Goal: Transaction & Acquisition: Purchase product/service

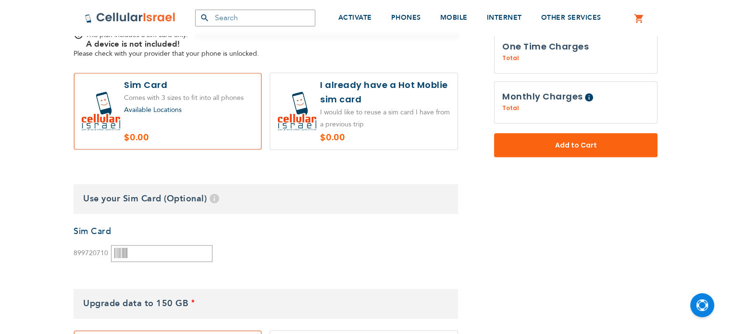
scroll to position [499, 0]
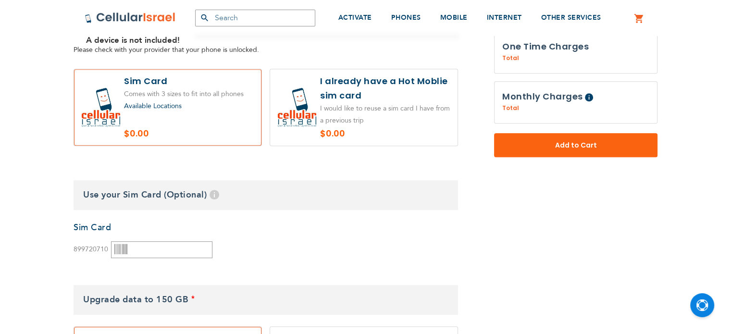
click at [344, 93] on label at bounding box center [363, 107] width 187 height 76
radio input "true"
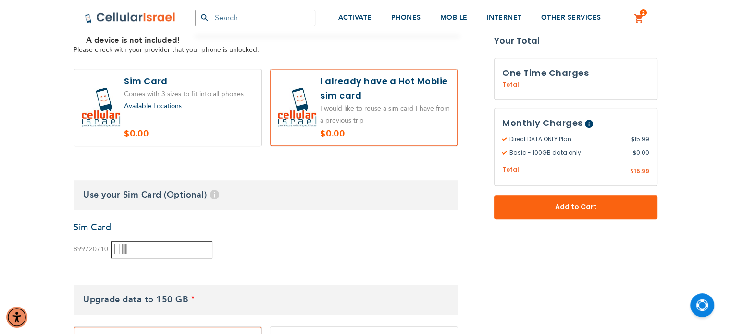
click at [147, 251] on input "text" at bounding box center [161, 249] width 101 height 17
paste input "5031572602"
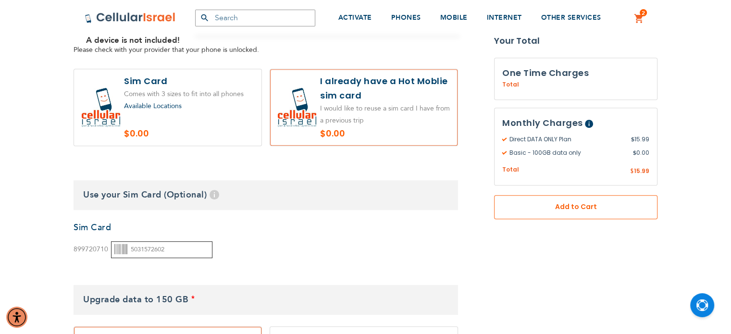
type input "5031572602"
click at [524, 211] on button "Add to Cart" at bounding box center [575, 207] width 163 height 24
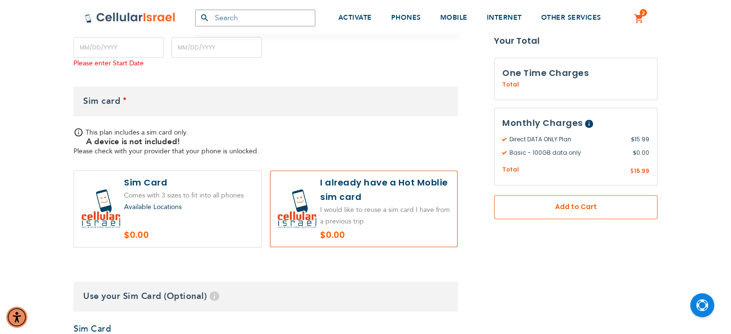
scroll to position [402, 0]
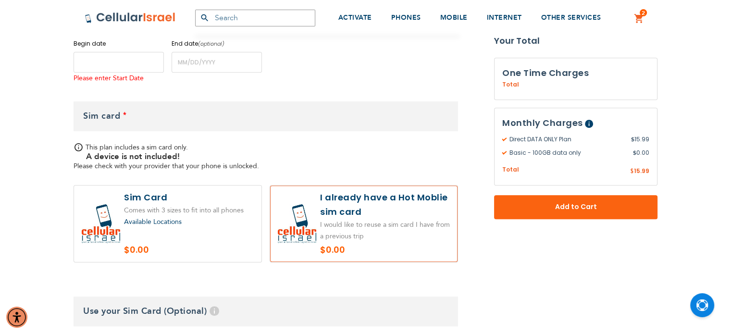
drag, startPoint x: 290, startPoint y: 154, endPoint x: 96, endPoint y: 62, distance: 215.2
click at [96, 62] on input "name" at bounding box center [119, 62] width 90 height 21
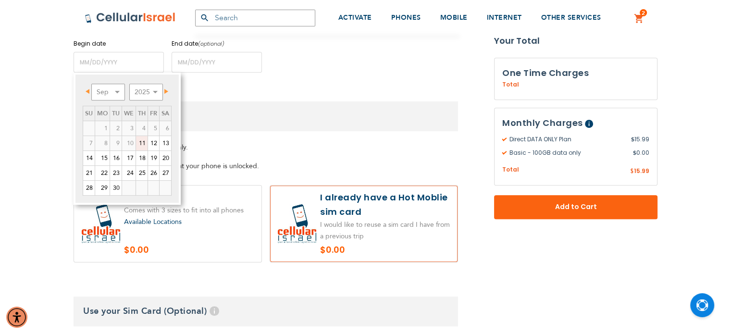
click at [140, 144] on link "11" at bounding box center [142, 143] width 12 height 14
type input "[DATE]"
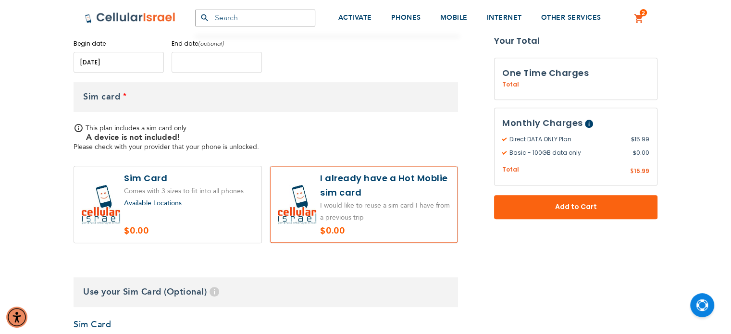
click at [194, 59] on input "name" at bounding box center [217, 62] width 90 height 21
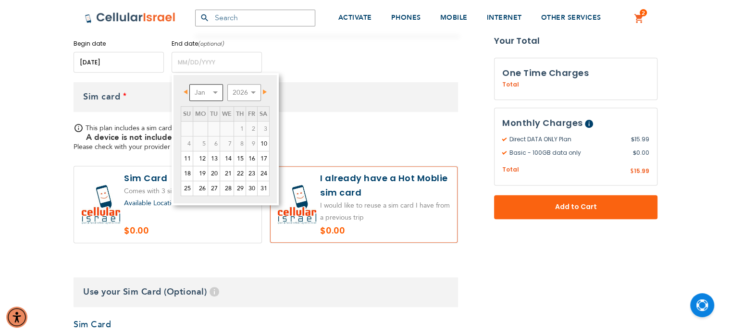
click at [210, 92] on select "Jan Feb Mar Apr May Jun [DATE] Aug Sep Oct Nov Dec" at bounding box center [206, 92] width 34 height 17
click at [223, 158] on link "15" at bounding box center [226, 158] width 13 height 14
type input "[DATE]"
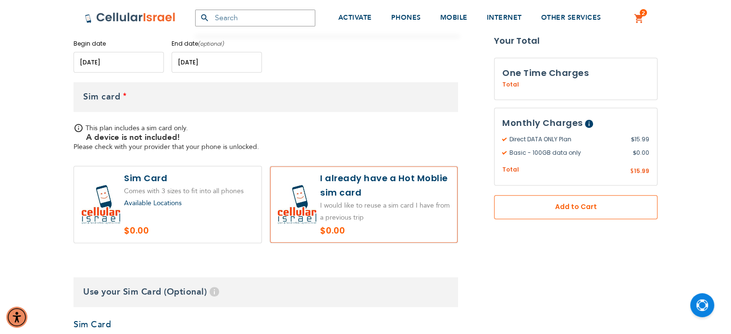
click at [609, 202] on span "Add to Cart" at bounding box center [576, 207] width 100 height 10
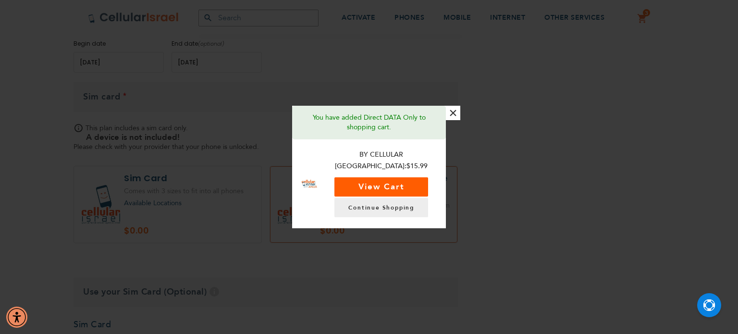
click at [391, 178] on button "View Cart" at bounding box center [381, 186] width 94 height 19
